Goal: Navigation & Orientation: Find specific page/section

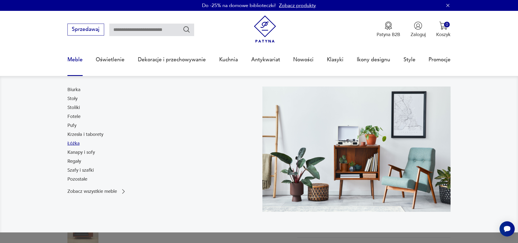
click at [74, 142] on link "Łóżka" at bounding box center [73, 143] width 12 height 7
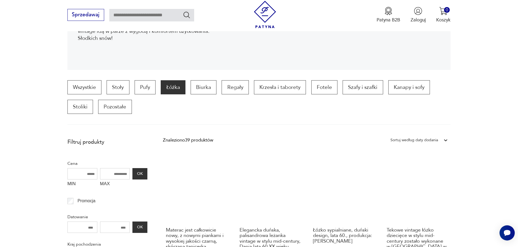
scroll to position [126, 0]
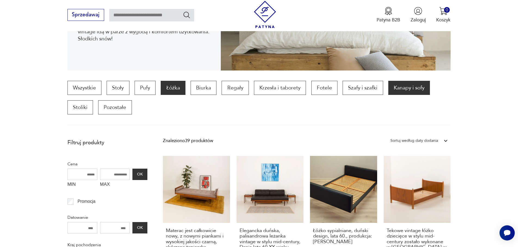
click at [409, 89] on p "Kanapy i sofy" at bounding box center [409, 88] width 42 height 14
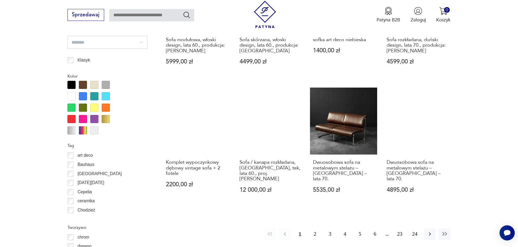
scroll to position [616, 0]
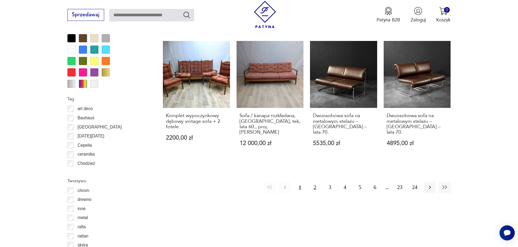
click at [314, 182] on button "2" at bounding box center [315, 188] width 12 height 12
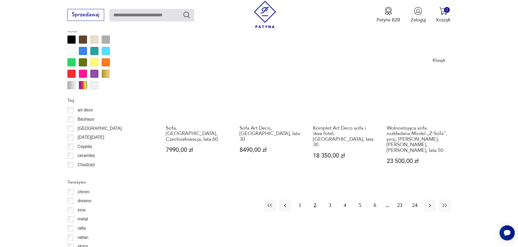
scroll to position [616, 0]
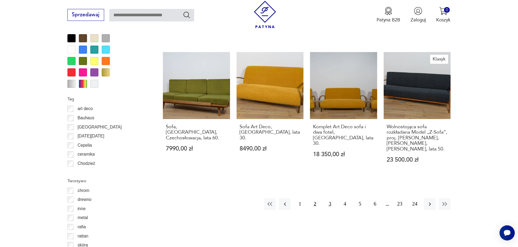
click at [327, 199] on button "3" at bounding box center [330, 205] width 12 height 12
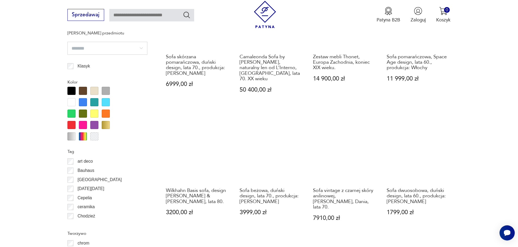
scroll to position [588, 0]
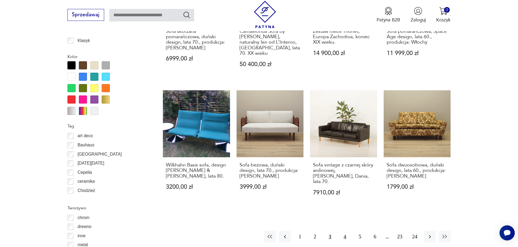
click at [345, 231] on button "4" at bounding box center [345, 237] width 12 height 12
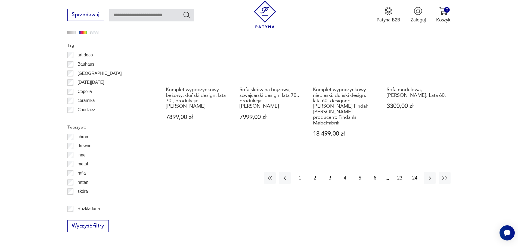
scroll to position [670, 0]
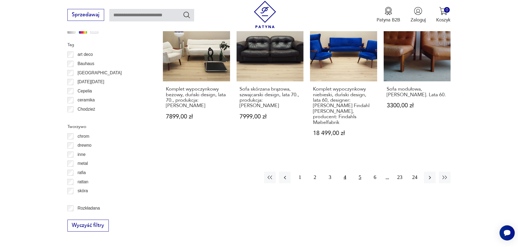
click at [358, 172] on button "5" at bounding box center [360, 178] width 12 height 12
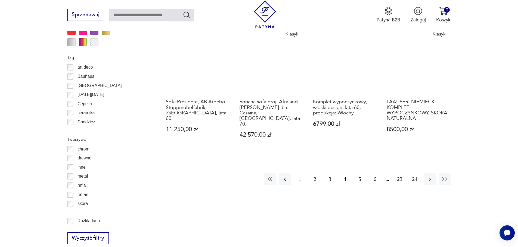
scroll to position [670, 0]
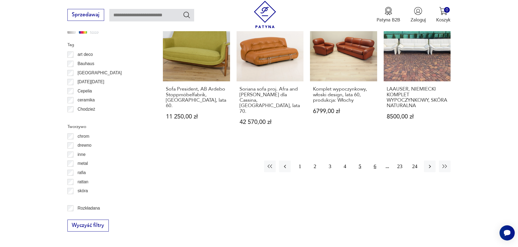
click at [376, 161] on button "6" at bounding box center [375, 167] width 12 height 12
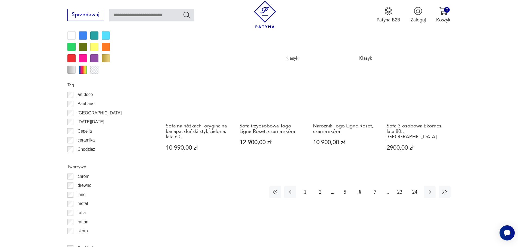
scroll to position [643, 0]
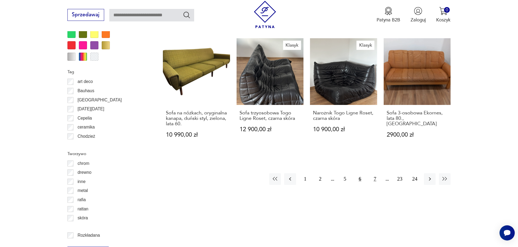
click at [376, 174] on button "7" at bounding box center [375, 180] width 12 height 12
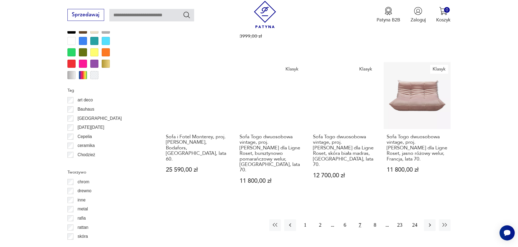
scroll to position [697, 0]
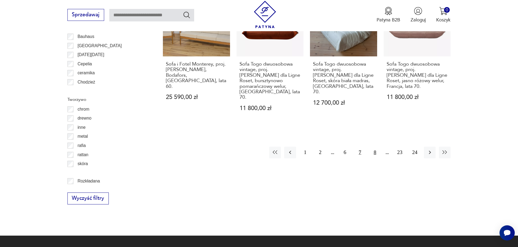
click at [376, 147] on button "8" at bounding box center [375, 153] width 12 height 12
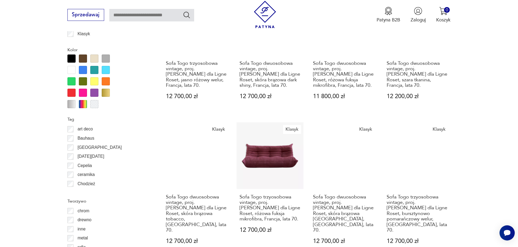
scroll to position [670, 0]
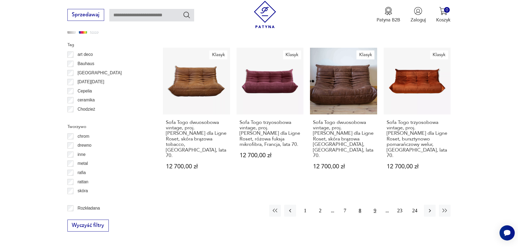
click at [374, 205] on button "9" at bounding box center [375, 211] width 12 height 12
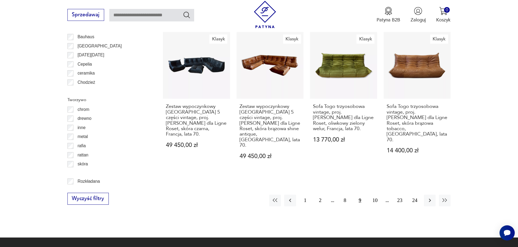
scroll to position [697, 0]
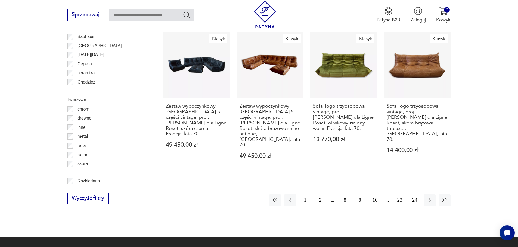
click at [370, 195] on button "10" at bounding box center [375, 201] width 12 height 12
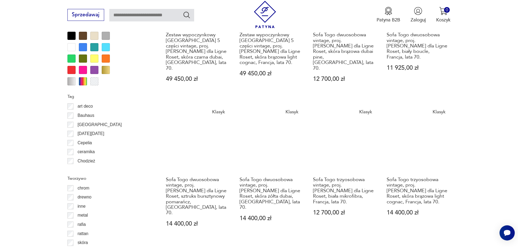
scroll to position [643, 0]
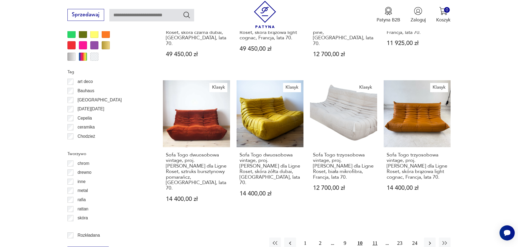
click at [372, 238] on button "11" at bounding box center [375, 244] width 12 height 12
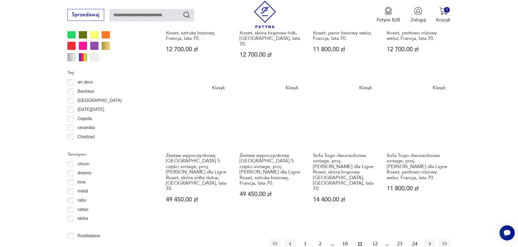
scroll to position [643, 0]
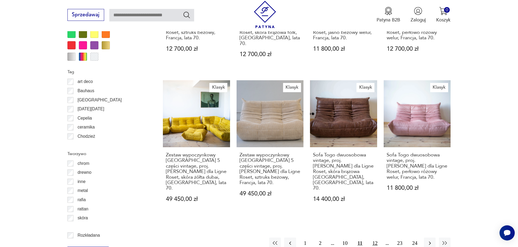
click at [375, 238] on button "12" at bounding box center [375, 244] width 12 height 12
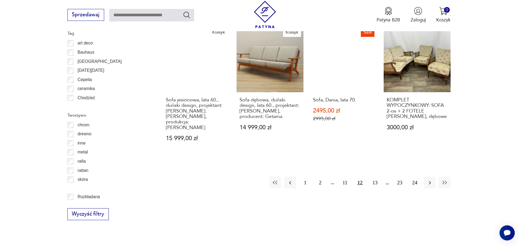
scroll to position [697, 0]
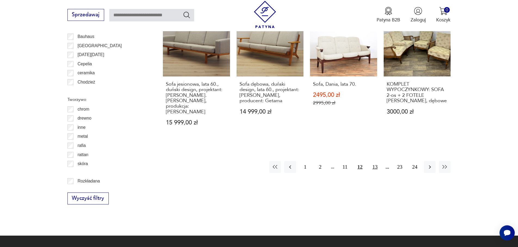
click at [374, 161] on button "13" at bounding box center [375, 167] width 12 height 12
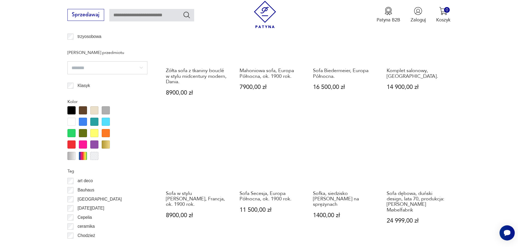
scroll to position [643, 0]
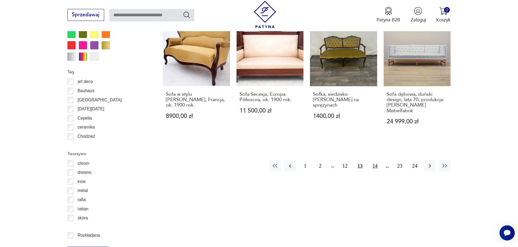
click at [375, 160] on button "14" at bounding box center [375, 166] width 12 height 12
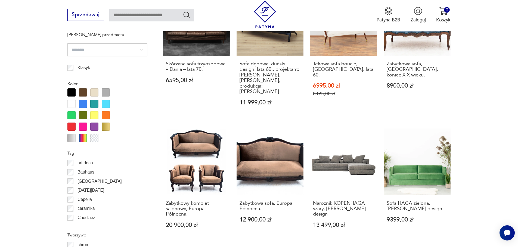
scroll to position [670, 0]
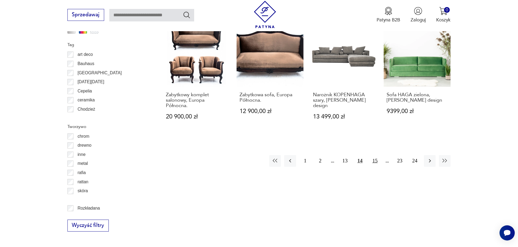
click at [374, 155] on button "15" at bounding box center [375, 161] width 12 height 12
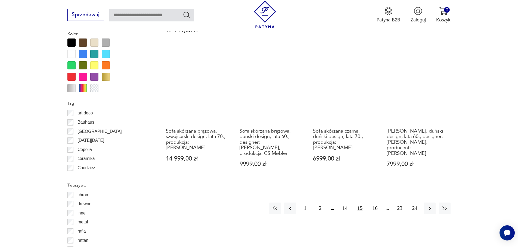
scroll to position [616, 0]
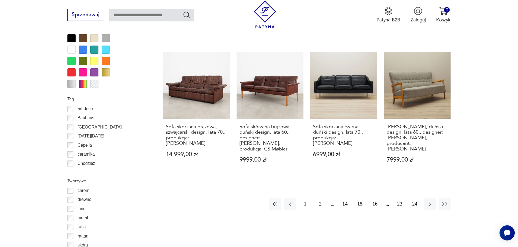
click at [377, 199] on button "16" at bounding box center [375, 205] width 12 height 12
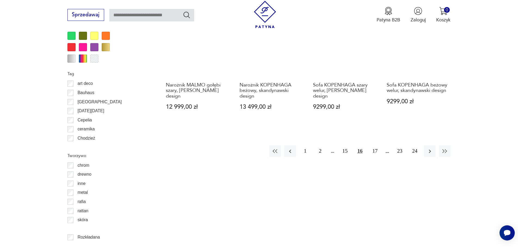
scroll to position [643, 0]
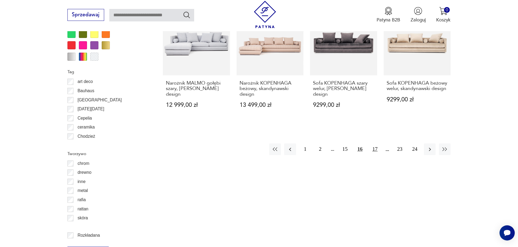
click at [374, 149] on button "17" at bounding box center [375, 150] width 12 height 12
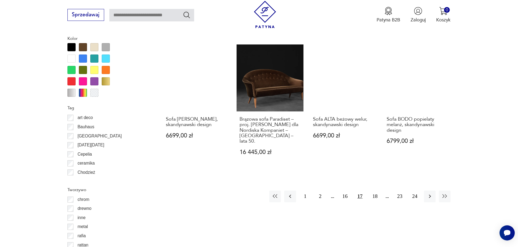
scroll to position [616, 0]
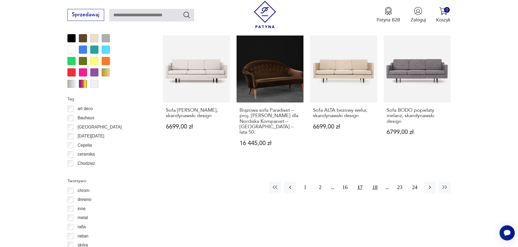
click at [373, 182] on button "18" at bounding box center [375, 188] width 12 height 12
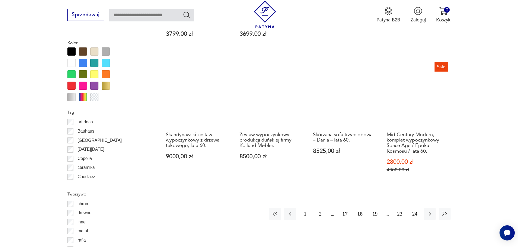
scroll to position [616, 0]
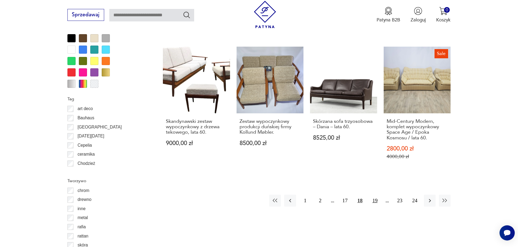
click at [377, 195] on button "19" at bounding box center [375, 201] width 12 height 12
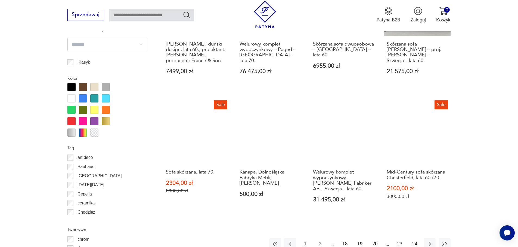
scroll to position [670, 0]
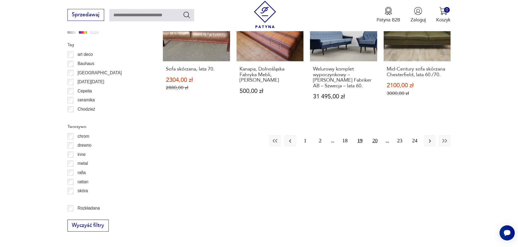
click at [377, 143] on button "20" at bounding box center [375, 141] width 12 height 12
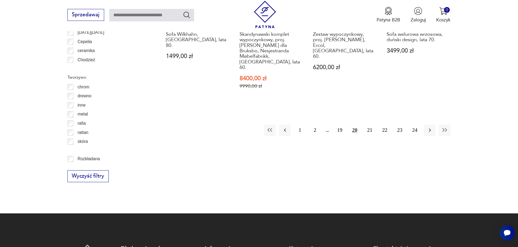
scroll to position [724, 0]
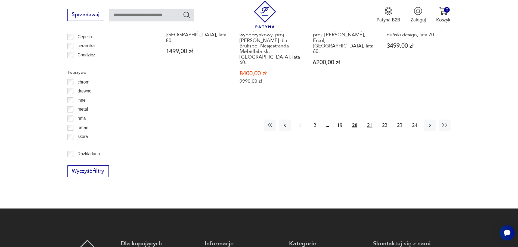
click at [370, 120] on button "21" at bounding box center [370, 126] width 12 height 12
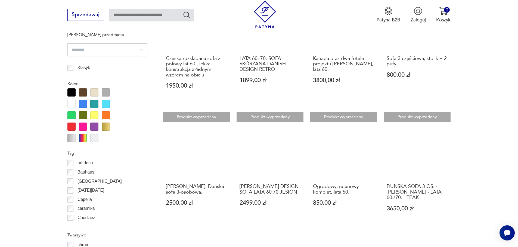
scroll to position [670, 0]
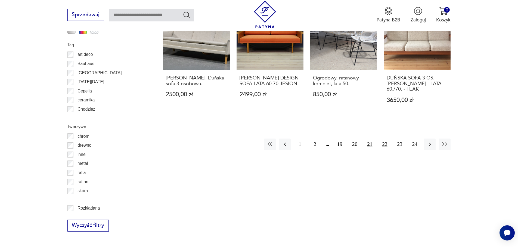
click at [385, 139] on button "22" at bounding box center [384, 145] width 12 height 12
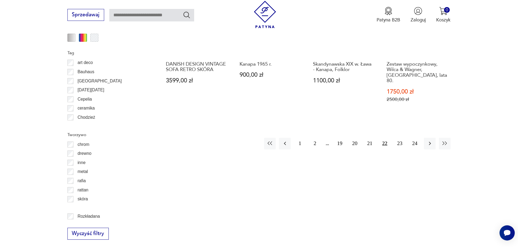
scroll to position [670, 0]
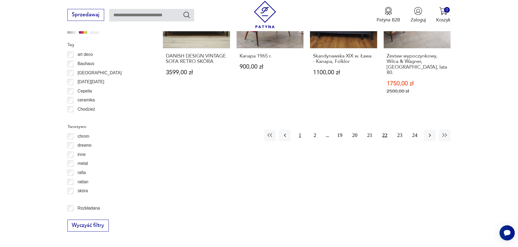
click at [302, 130] on button "1" at bounding box center [300, 136] width 12 height 12
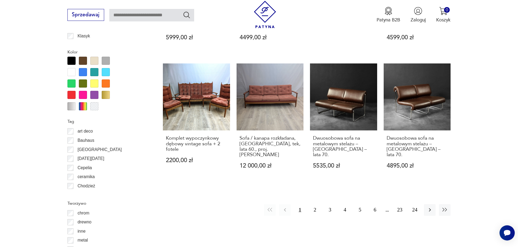
scroll to position [616, 0]
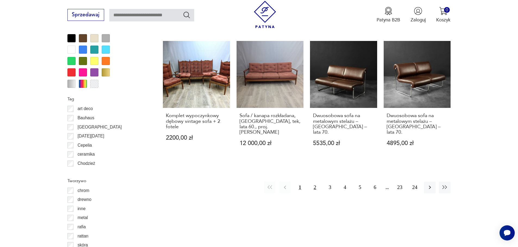
click at [316, 182] on button "2" at bounding box center [315, 188] width 12 height 12
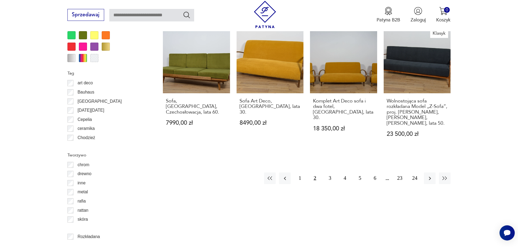
scroll to position [643, 0]
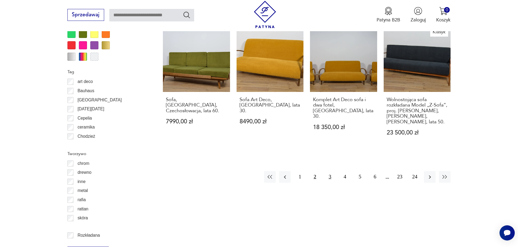
click at [328, 171] on button "3" at bounding box center [330, 177] width 12 height 12
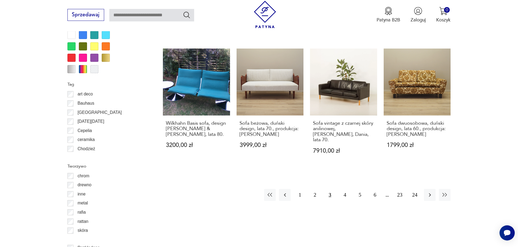
scroll to position [643, 0]
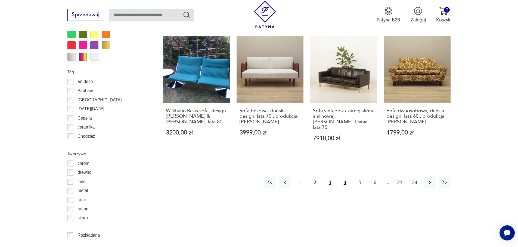
click at [343, 177] on button "4" at bounding box center [345, 183] width 12 height 12
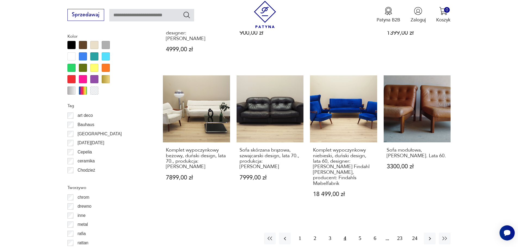
scroll to position [616, 0]
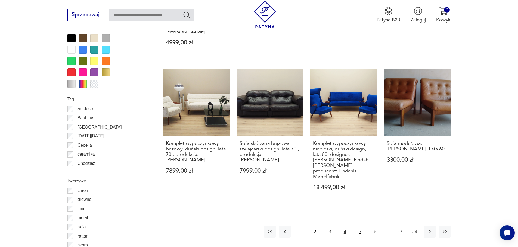
click at [362, 226] on button "5" at bounding box center [360, 232] width 12 height 12
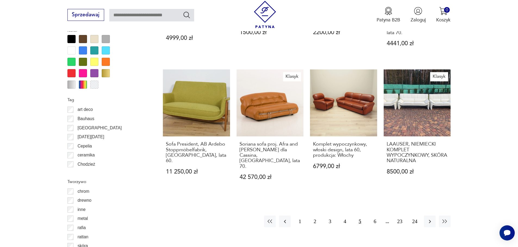
scroll to position [616, 0]
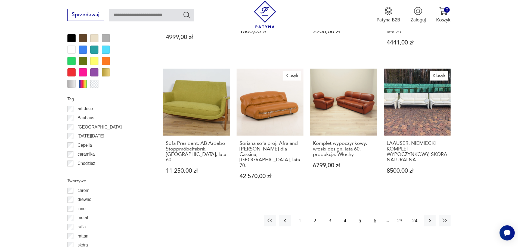
click at [375, 215] on button "6" at bounding box center [375, 221] width 12 height 12
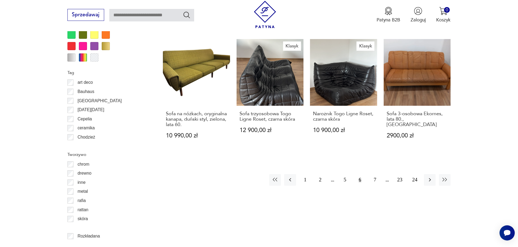
scroll to position [643, 0]
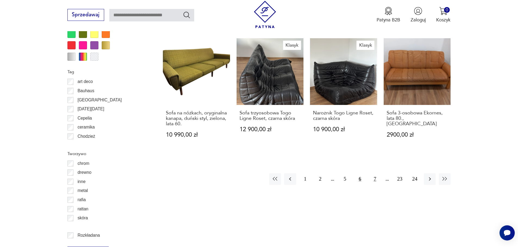
click at [377, 175] on button "7" at bounding box center [375, 180] width 12 height 12
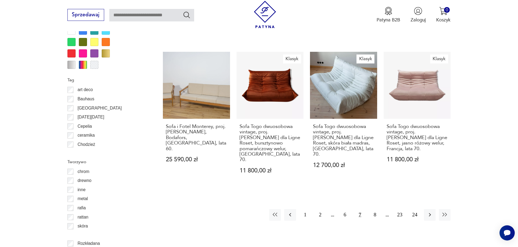
scroll to position [643, 0]
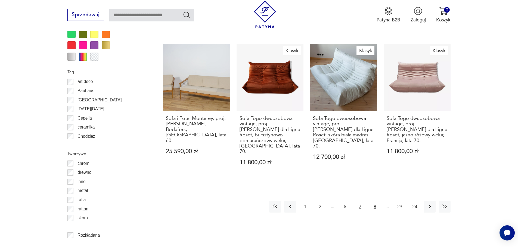
click at [375, 201] on button "8" at bounding box center [375, 207] width 12 height 12
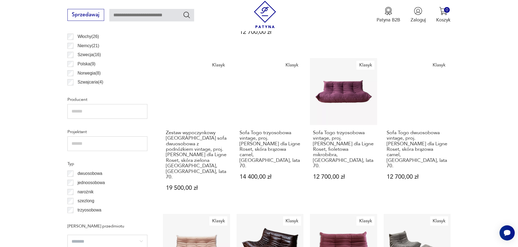
scroll to position [181, 0]
